Goal: Task Accomplishment & Management: Manage account settings

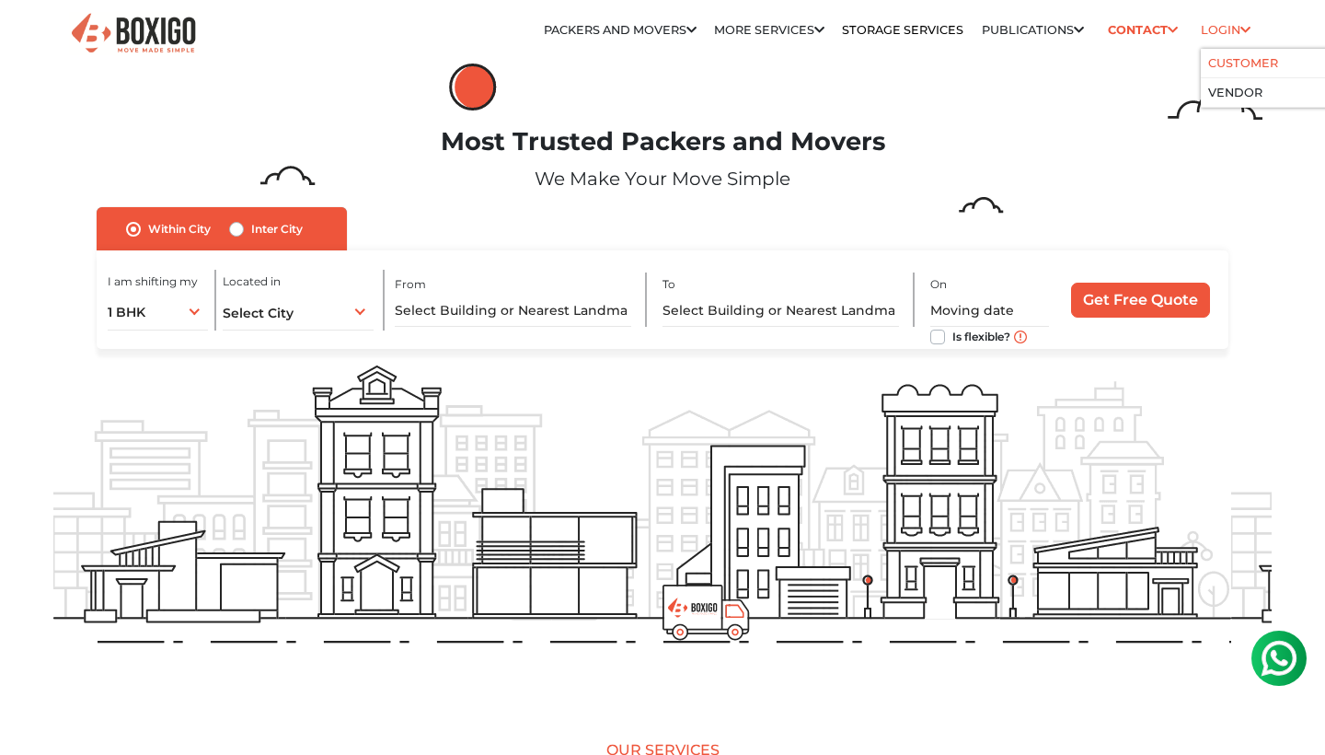
click at [1233, 68] on link "Customer" at bounding box center [1243, 63] width 70 height 14
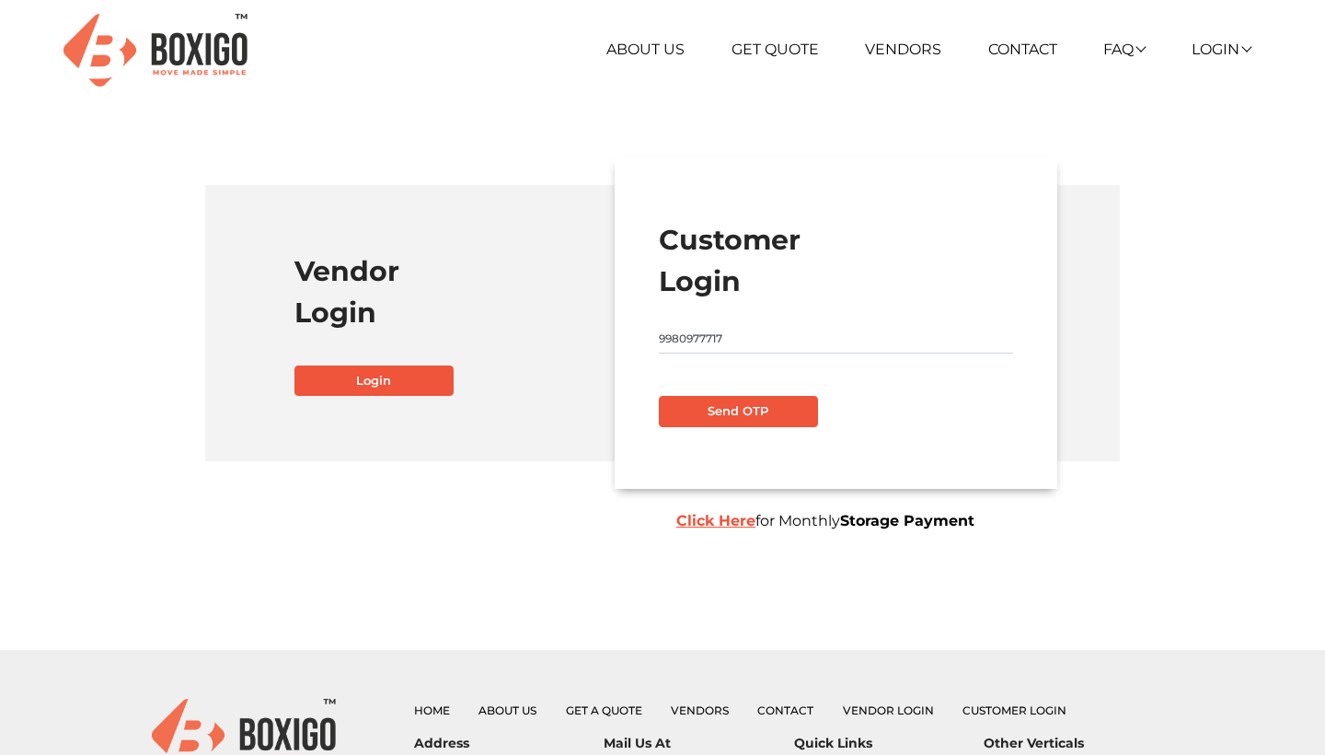
type input "9980977717"
click at [731, 409] on button "Send OTP" at bounding box center [738, 411] width 159 height 31
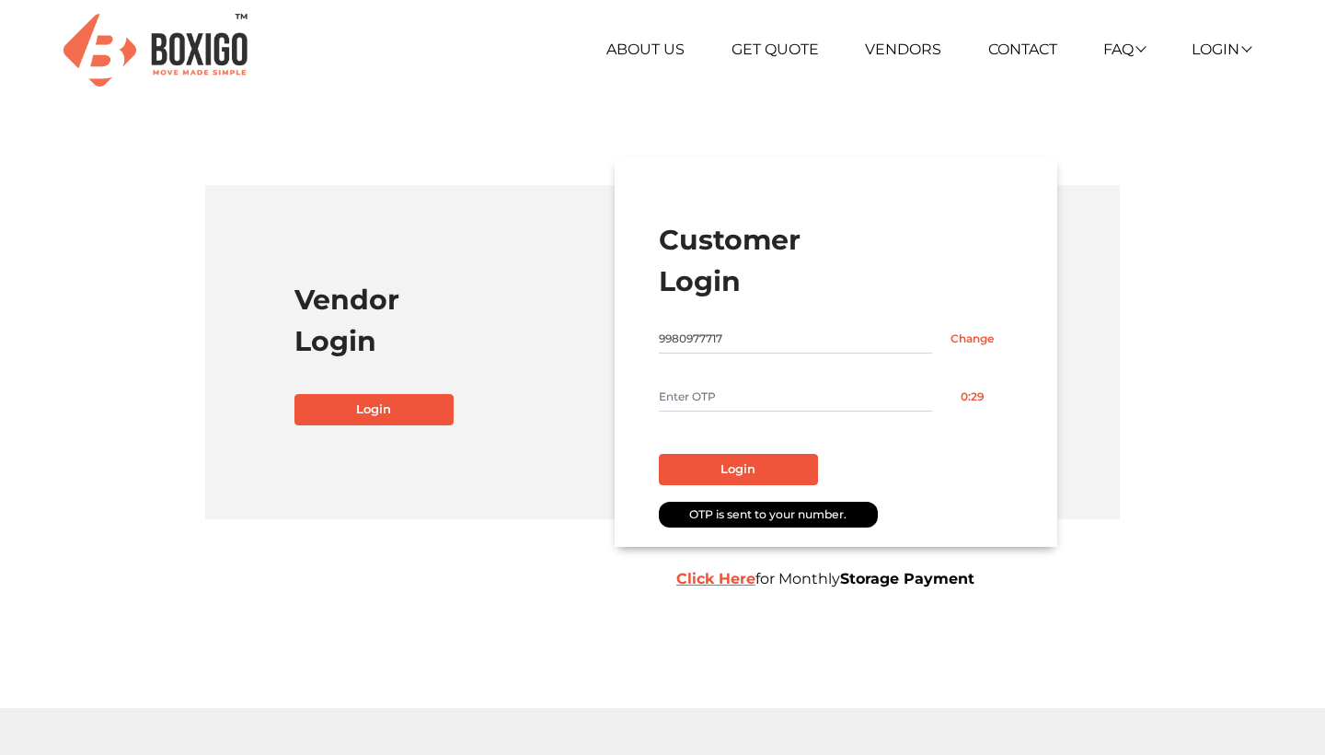
click at [734, 393] on input "text" at bounding box center [795, 396] width 273 height 29
type input "7413"
click at [746, 461] on button "Login" at bounding box center [738, 469] width 159 height 31
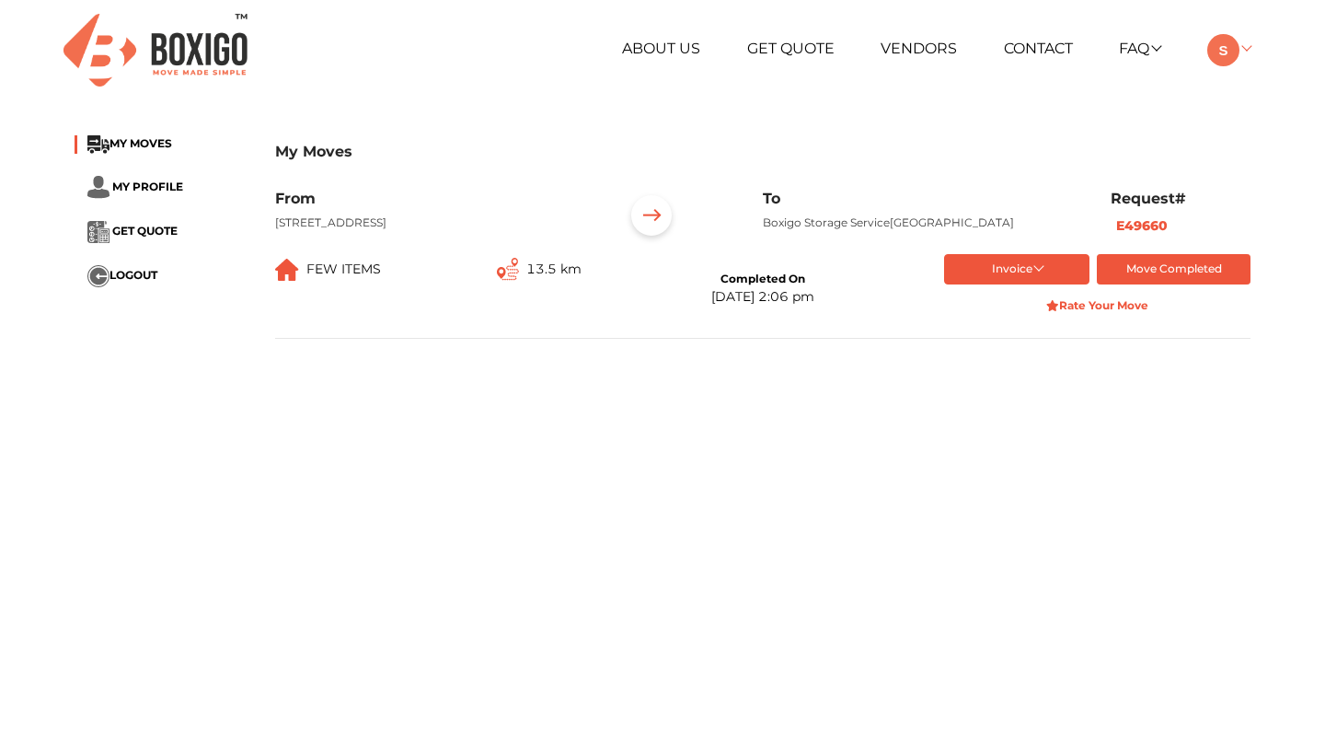
click at [1248, 48] on link at bounding box center [1228, 48] width 43 height 17
click at [1251, 173] on button "LOGOUT" at bounding box center [1246, 178] width 147 height 34
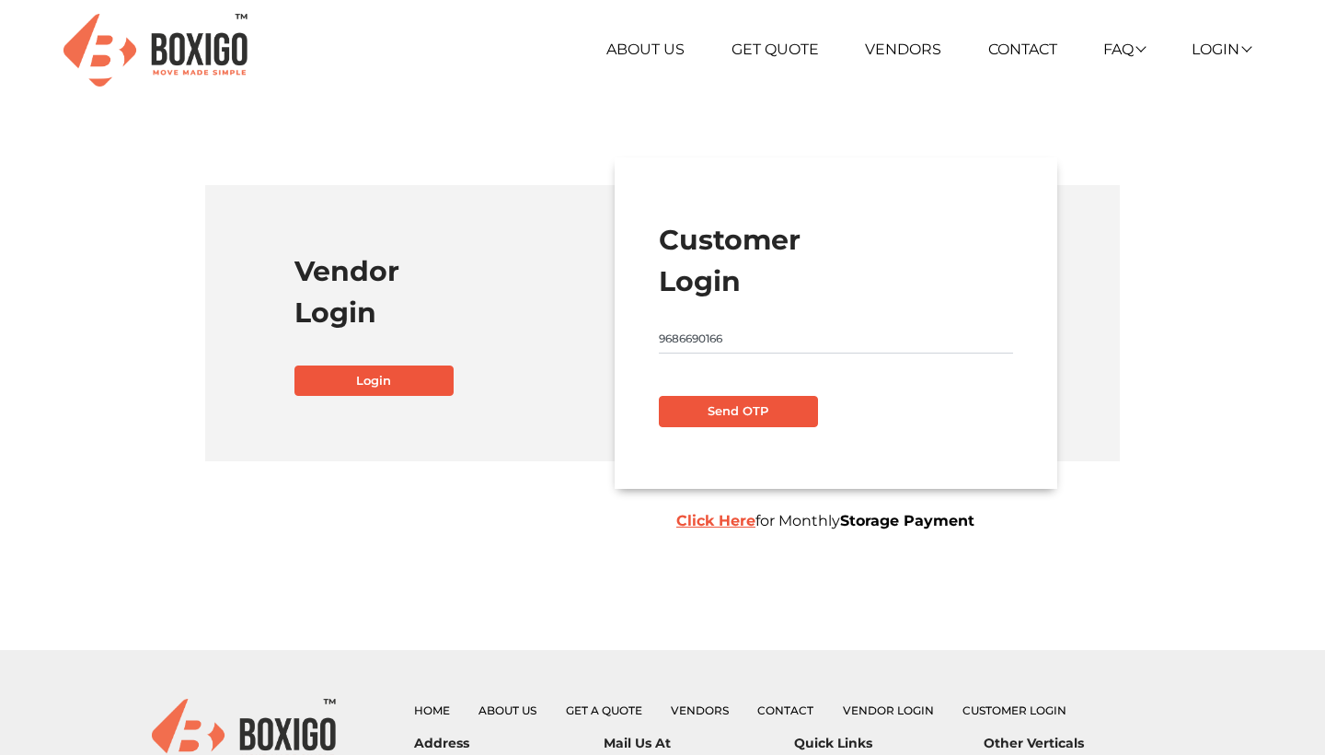
type input "9686690166"
click at [671, 413] on button "Send OTP" at bounding box center [738, 411] width 159 height 31
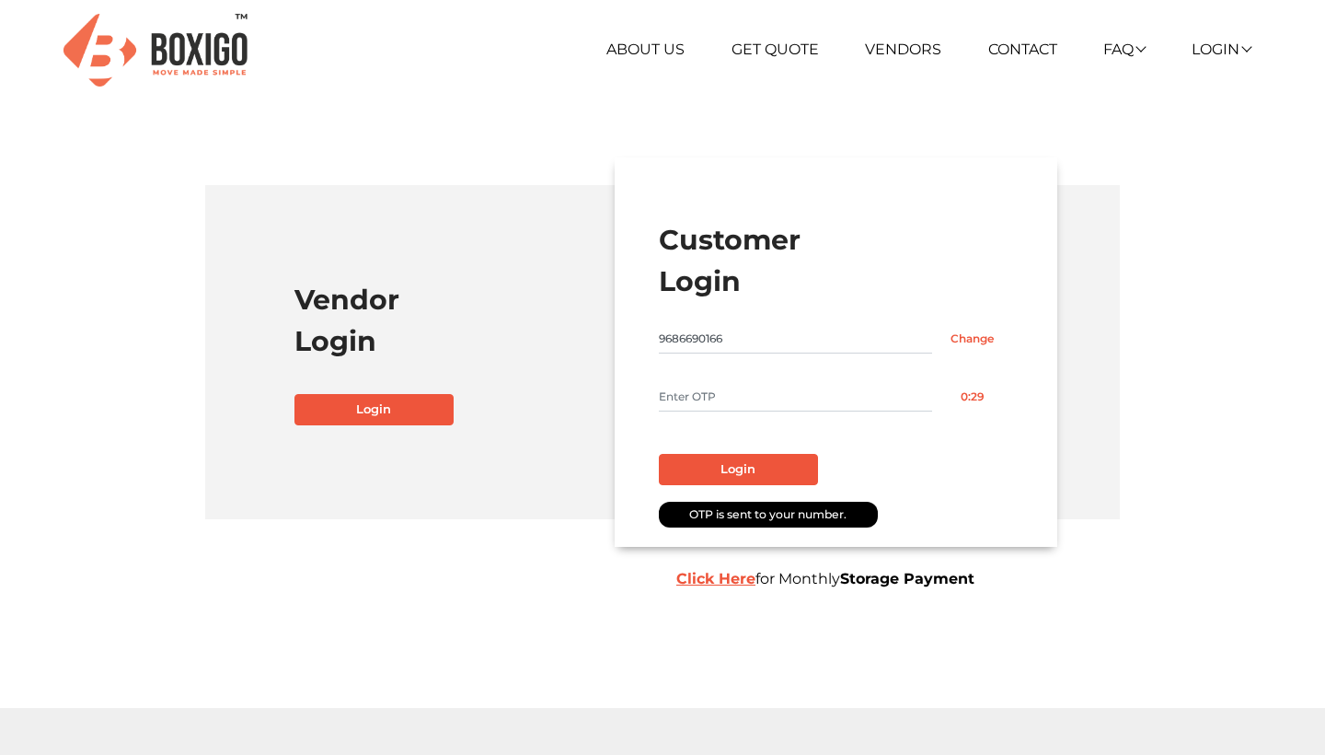
click at [704, 391] on input "text" at bounding box center [795, 396] width 273 height 29
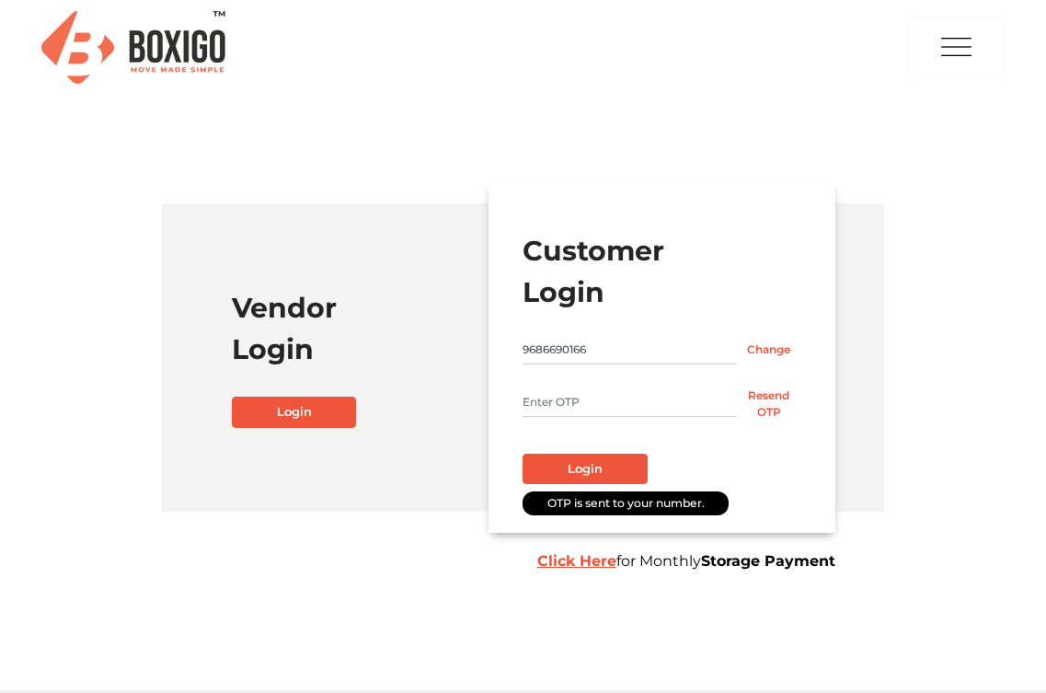
click at [595, 561] on b "Click Here" at bounding box center [576, 560] width 79 height 17
